Goal: Information Seeking & Learning: Learn about a topic

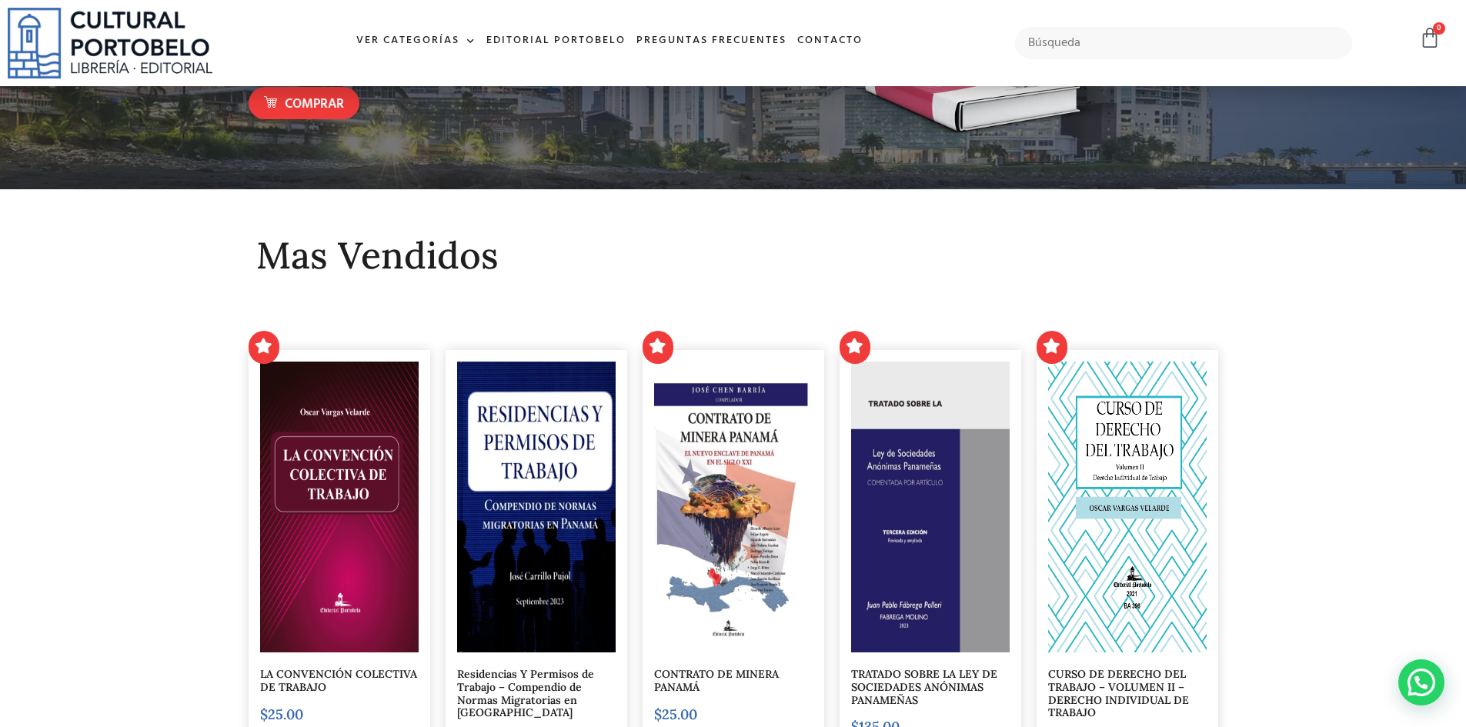
scroll to position [154, 0]
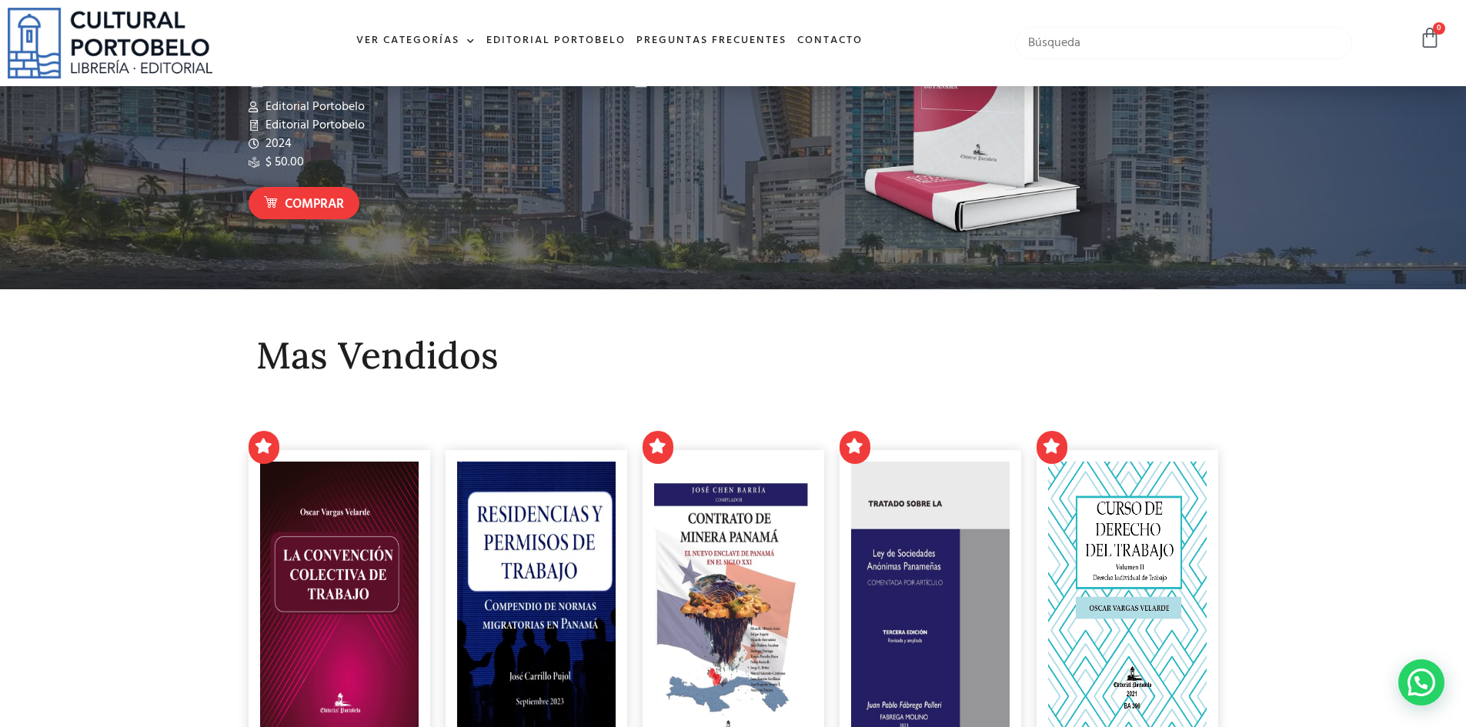
click at [1124, 47] on input "text" at bounding box center [1184, 43] width 338 height 32
type input "principio de ciencias politicas"
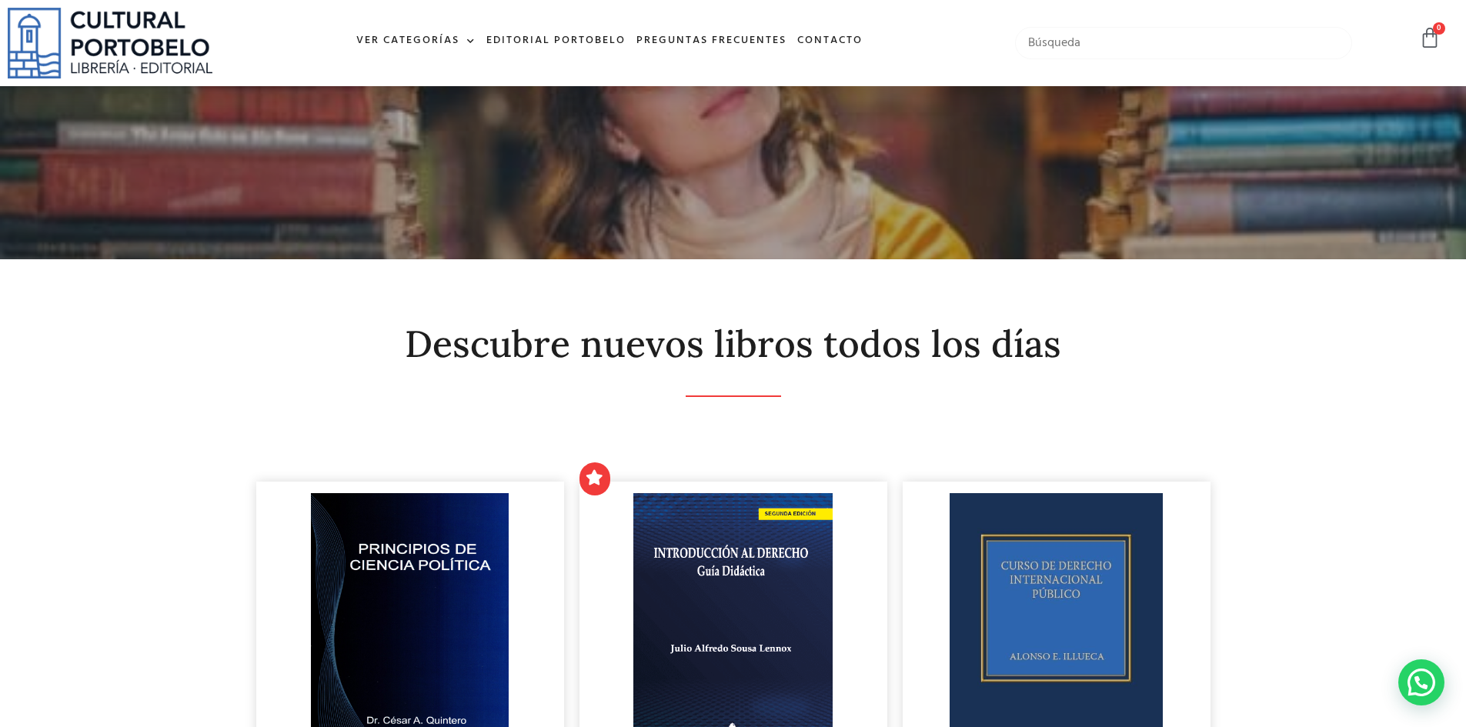
click at [1090, 45] on input "text" at bounding box center [1184, 43] width 338 height 32
type input "ruben dario patiño"
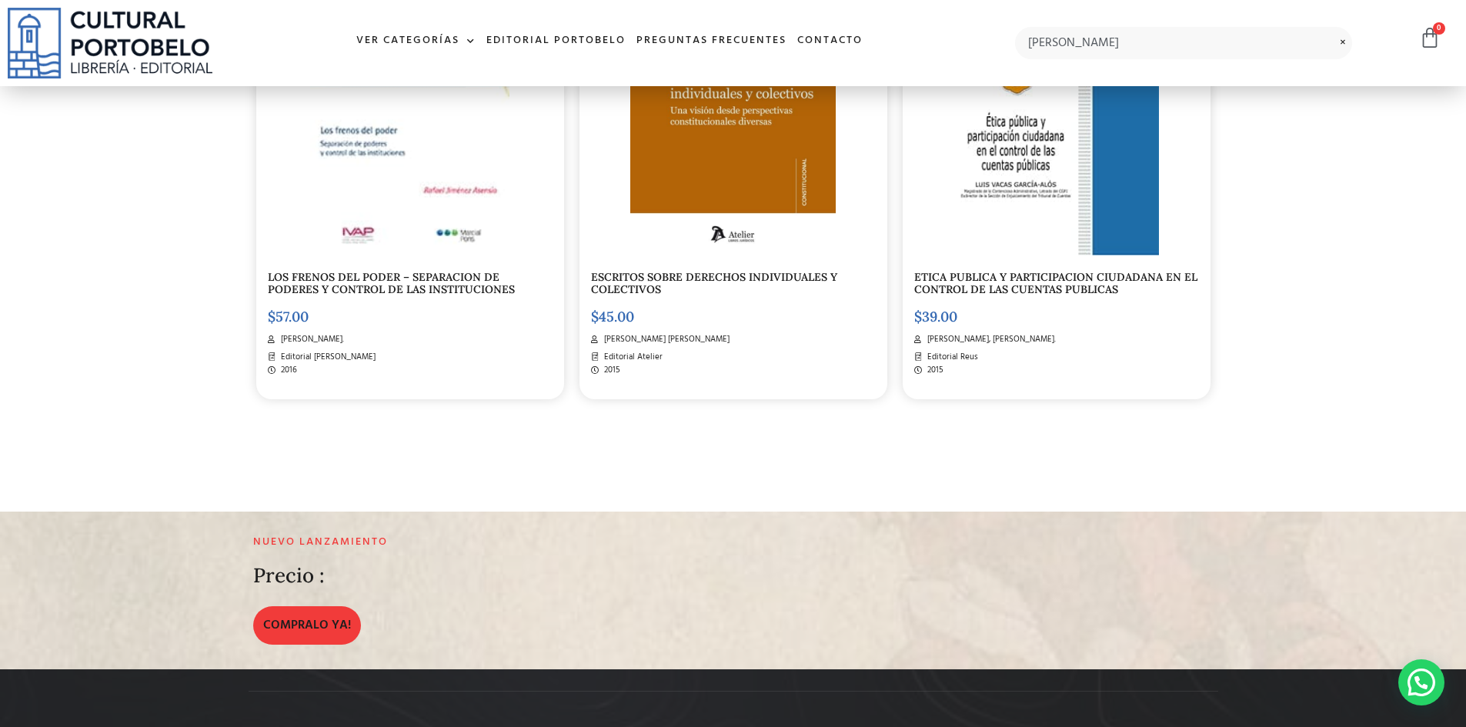
scroll to position [1616, 0]
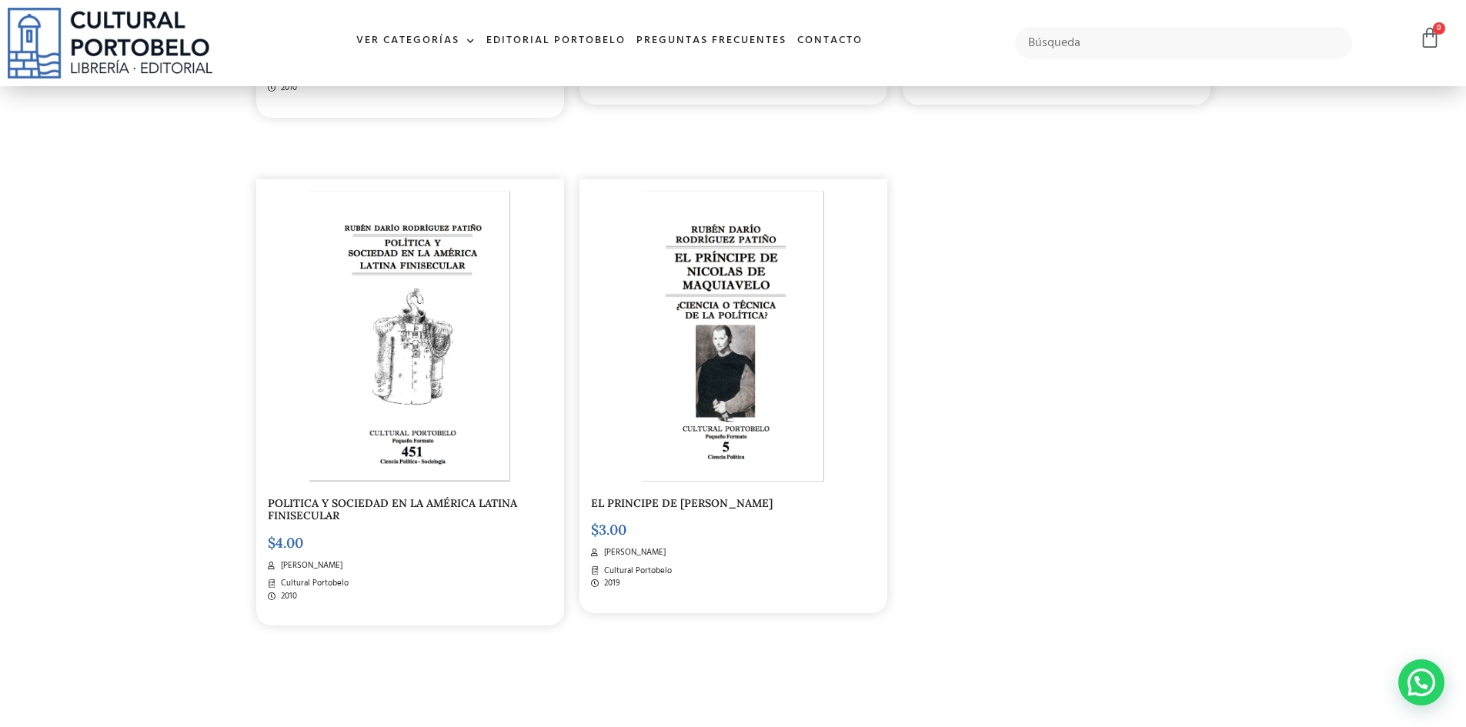
scroll to position [847, 0]
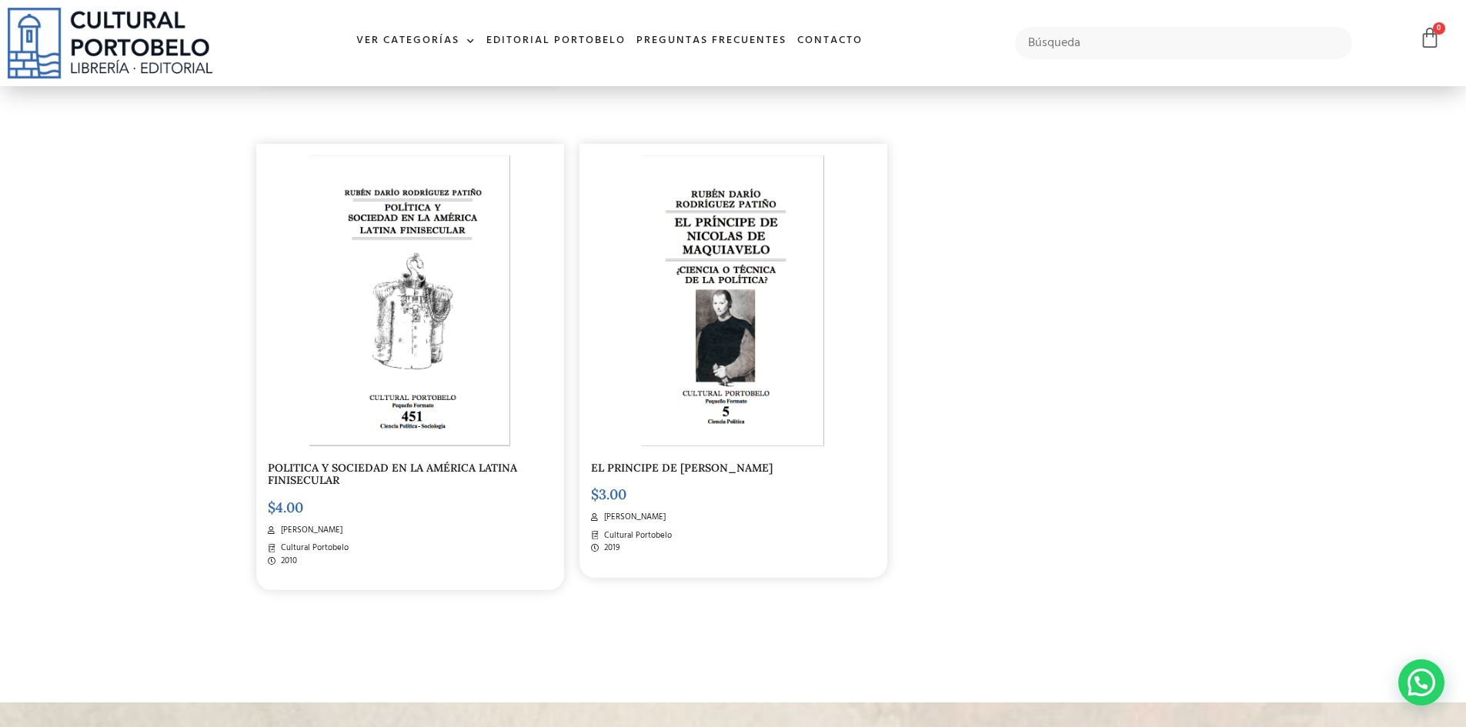
click at [730, 464] on link "EL PRINCIPE DE [PERSON_NAME]" at bounding box center [682, 468] width 182 height 14
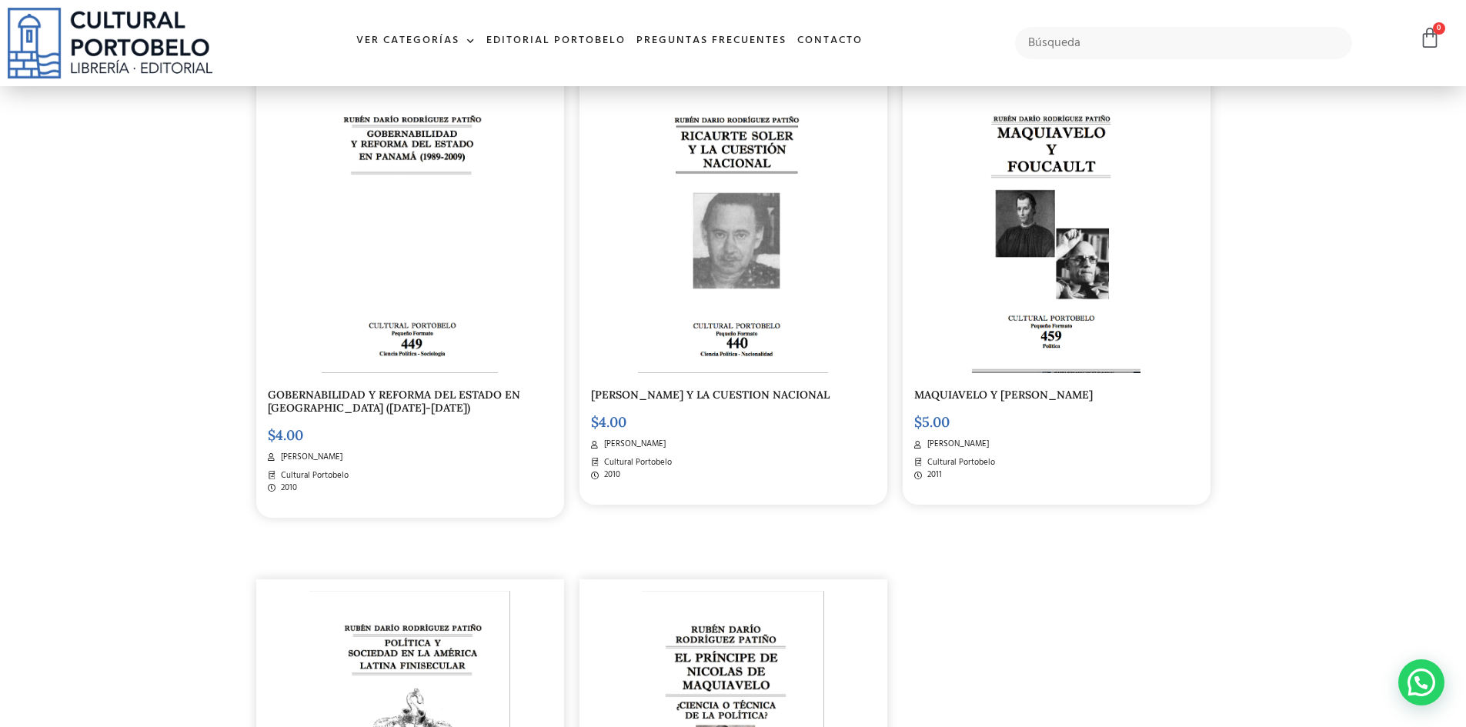
scroll to position [231, 0]
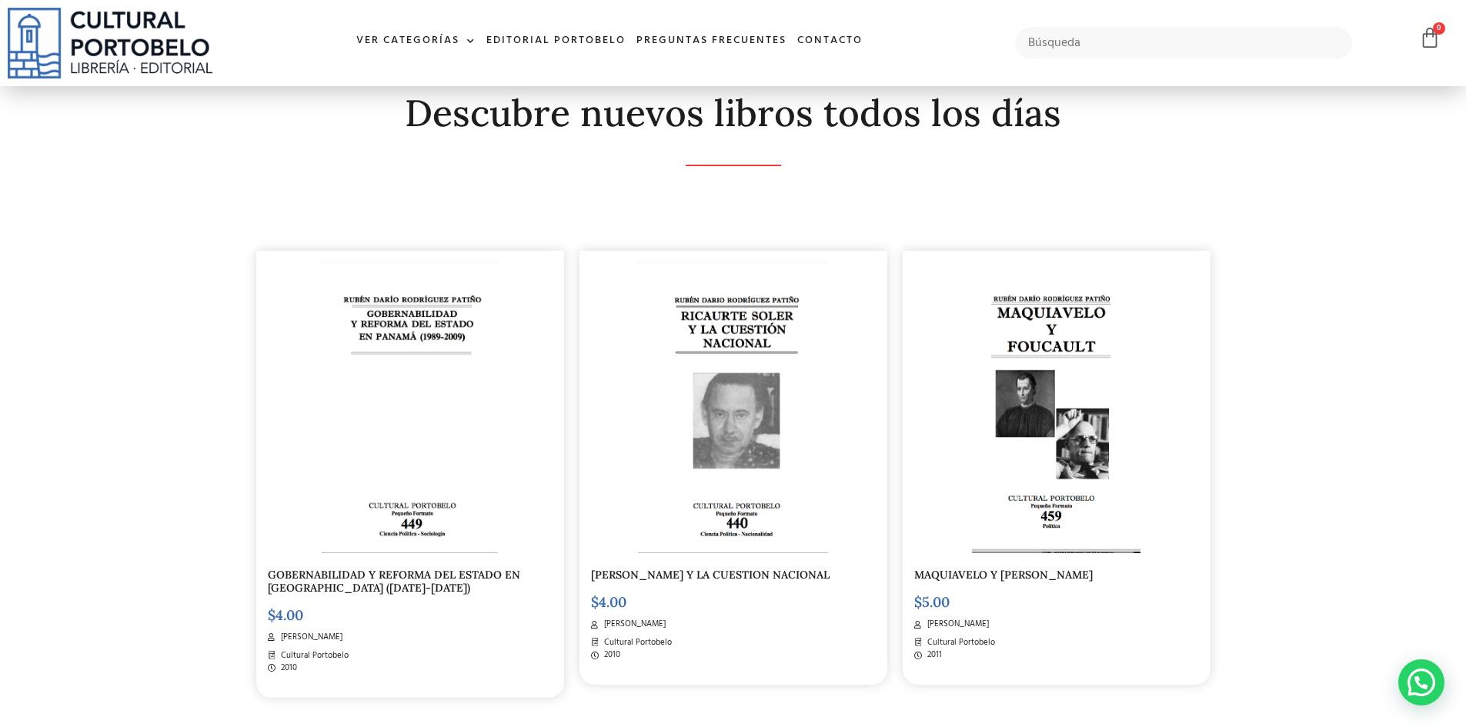
click at [377, 575] on link "GOBERNABILIDAD Y REFORMA DEL ESTADO EN PANAMÁ (1989-2009)" at bounding box center [394, 581] width 252 height 27
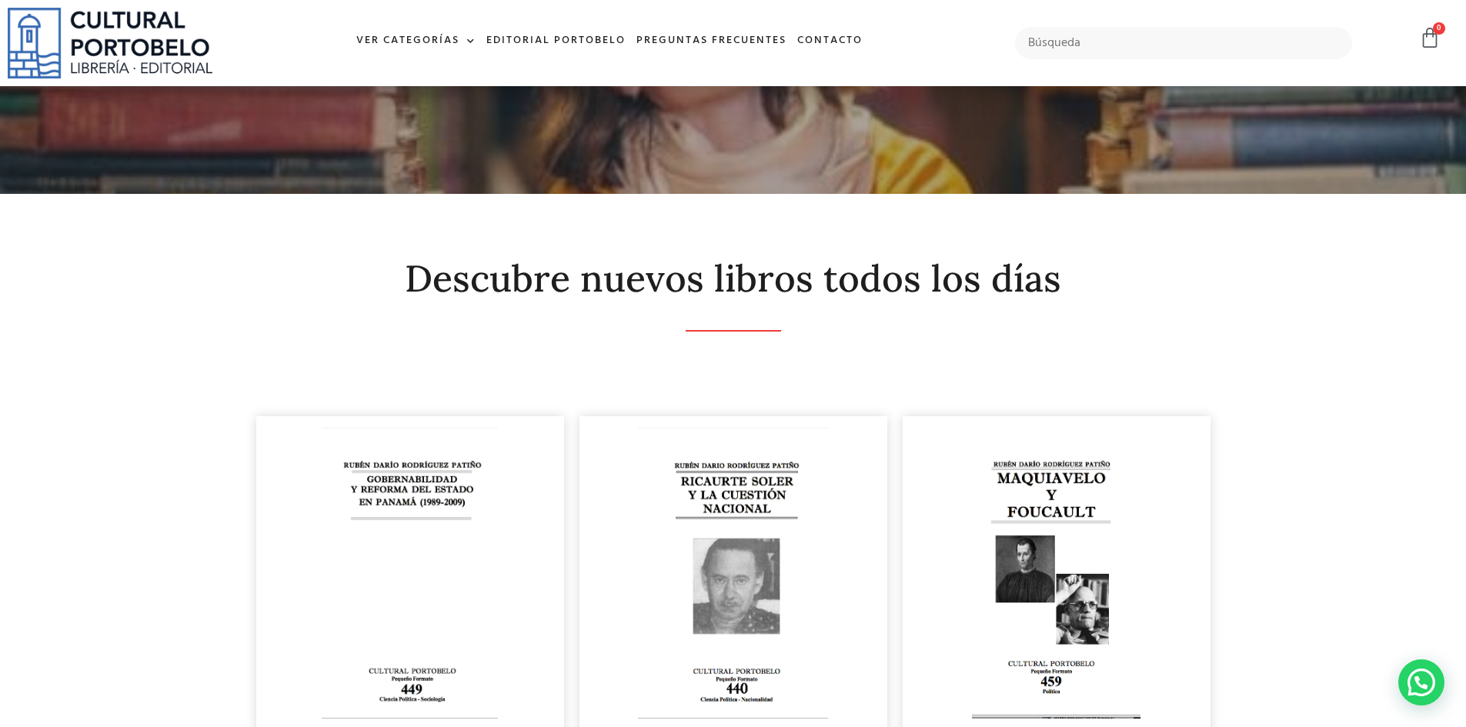
scroll to position [0, 0]
